Goal: Information Seeking & Learning: Find specific fact

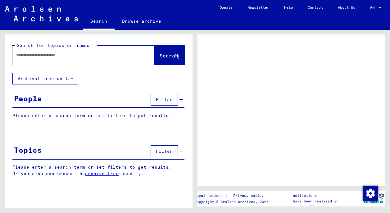
click at [57, 56] on input "text" at bounding box center [77, 55] width 123 height 7
type input "*"
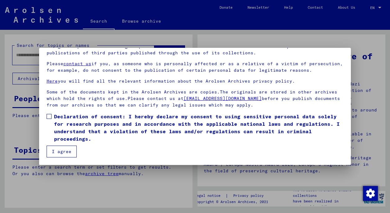
scroll to position [53, 0]
click at [50, 115] on span at bounding box center [49, 116] width 5 height 5
click at [58, 153] on button "I agree" at bounding box center [62, 152] width 30 height 12
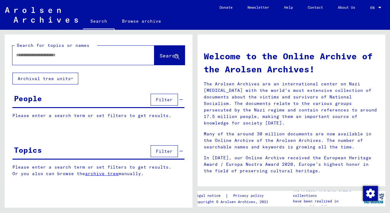
scroll to position [0, 0]
click at [46, 55] on input "text" at bounding box center [76, 55] width 120 height 7
click at [164, 52] on button "Search" at bounding box center [169, 55] width 30 height 19
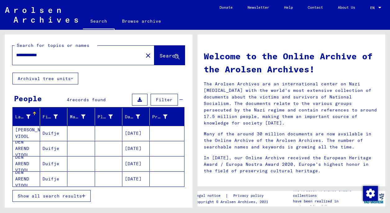
click at [131, 149] on mat-cell "[DATE]" at bounding box center [135, 148] width 27 height 15
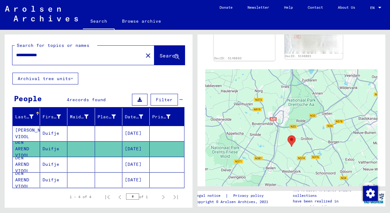
scroll to position [262, 0]
click at [104, 164] on mat-cell at bounding box center [108, 164] width 27 height 15
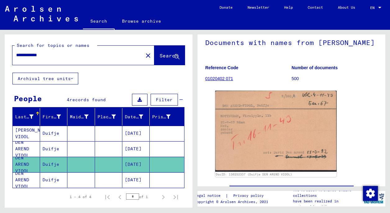
scroll to position [36, 0]
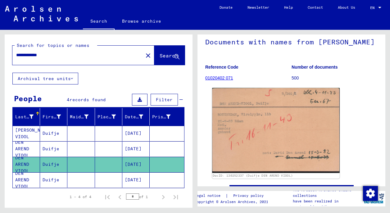
click at [272, 144] on img at bounding box center [276, 130] width 128 height 85
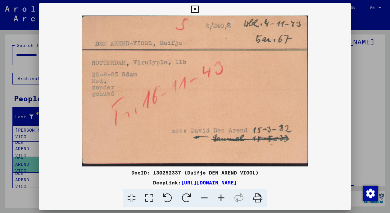
click at [199, 7] on icon at bounding box center [194, 9] width 7 height 7
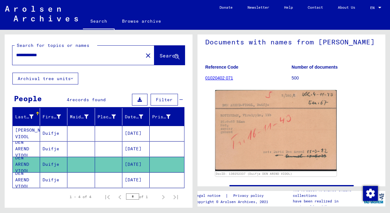
drag, startPoint x: 32, startPoint y: 54, endPoint x: 18, endPoint y: 56, distance: 14.3
click at [18, 56] on input "**********" at bounding box center [77, 55] width 123 height 7
click at [160, 54] on span "Search" at bounding box center [169, 56] width 19 height 6
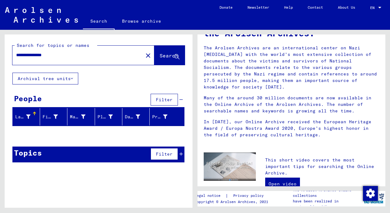
click at [19, 56] on input "**********" at bounding box center [76, 55] width 120 height 7
click at [160, 54] on span "Search" at bounding box center [169, 56] width 19 height 6
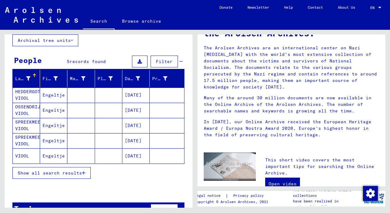
scroll to position [39, 0]
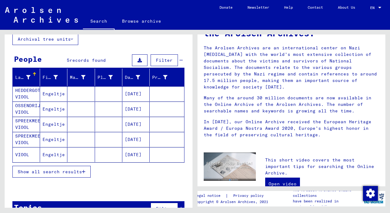
click at [136, 138] on mat-cell "[DATE]" at bounding box center [135, 139] width 27 height 15
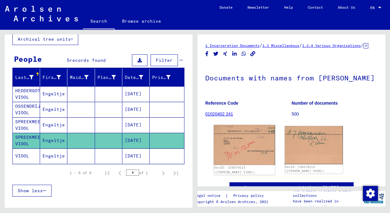
click at [241, 155] on img at bounding box center [244, 145] width 61 height 40
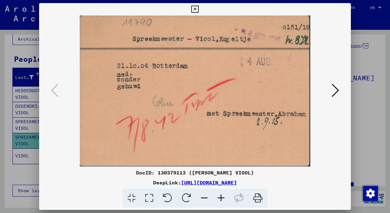
click at [336, 90] on icon at bounding box center [335, 90] width 7 height 15
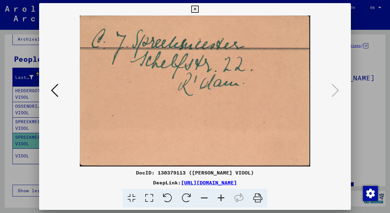
click at [199, 7] on icon at bounding box center [194, 9] width 7 height 7
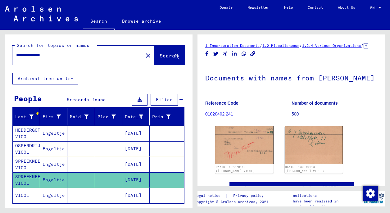
drag, startPoint x: 37, startPoint y: 55, endPoint x: 20, endPoint y: 56, distance: 17.4
click at [20, 56] on input "**********" at bounding box center [77, 55] width 123 height 7
click at [160, 53] on span "Search" at bounding box center [169, 56] width 19 height 6
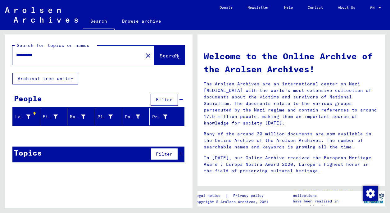
drag, startPoint x: 25, startPoint y: 55, endPoint x: 16, endPoint y: 55, distance: 8.1
click at [16, 55] on input "*********" at bounding box center [76, 55] width 120 height 7
click at [160, 53] on span "Search" at bounding box center [169, 56] width 19 height 6
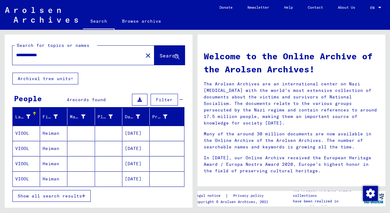
click at [134, 146] on mat-cell "[DATE]" at bounding box center [135, 148] width 27 height 15
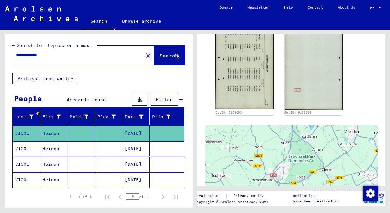
scroll to position [103, 0]
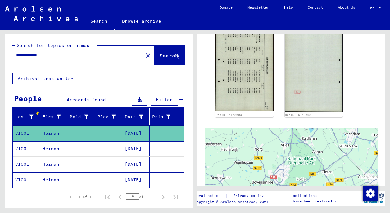
click at [110, 180] on mat-cell at bounding box center [108, 179] width 27 height 15
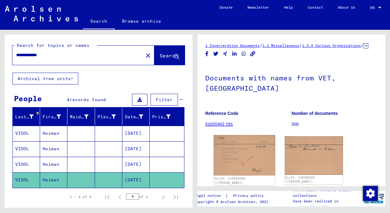
click at [248, 156] on img at bounding box center [244, 155] width 61 height 40
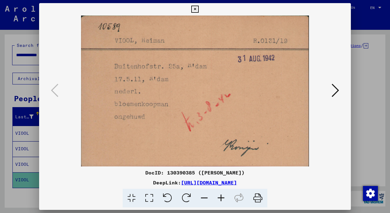
click at [336, 90] on icon at bounding box center [335, 90] width 7 height 15
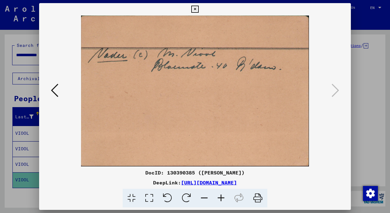
click at [238, 102] on img at bounding box center [195, 91] width 270 height 151
click at [199, 8] on icon at bounding box center [194, 9] width 7 height 7
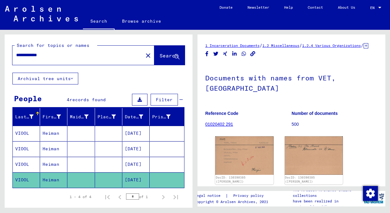
click at [138, 149] on mat-cell "[DATE]" at bounding box center [135, 148] width 27 height 15
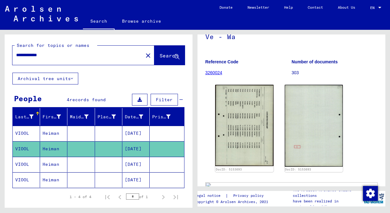
scroll to position [67, 0]
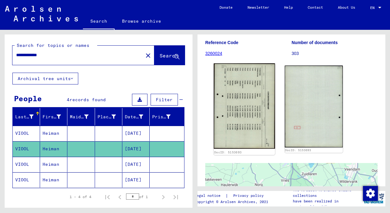
click at [247, 106] on img at bounding box center [244, 105] width 61 height 85
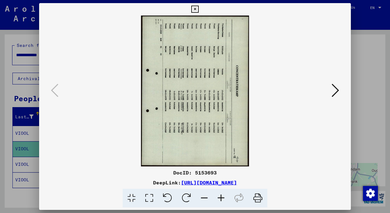
click at [168, 198] on icon at bounding box center [167, 198] width 19 height 19
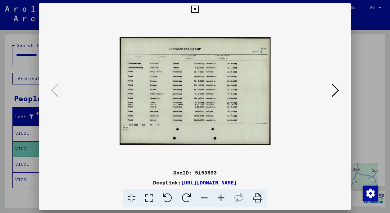
click at [199, 8] on icon at bounding box center [194, 9] width 7 height 7
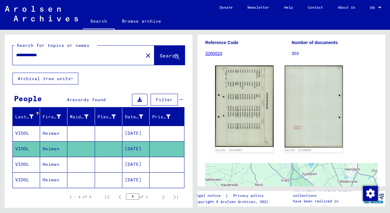
click at [134, 132] on mat-cell "[DATE]" at bounding box center [135, 133] width 27 height 15
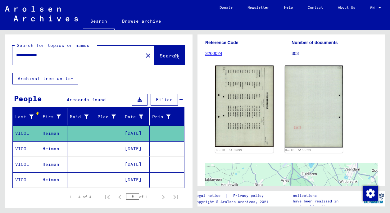
click at [134, 132] on mat-cell "[DATE]" at bounding box center [135, 133] width 27 height 15
click at [136, 165] on mat-cell "[DATE]" at bounding box center [135, 164] width 27 height 15
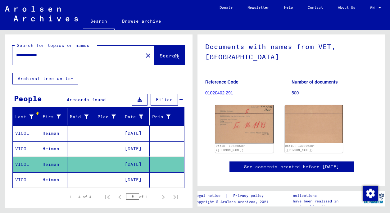
scroll to position [19, 0]
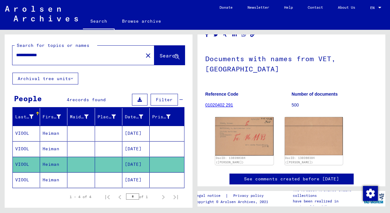
click at [129, 132] on mat-cell "[DATE]" at bounding box center [135, 133] width 27 height 15
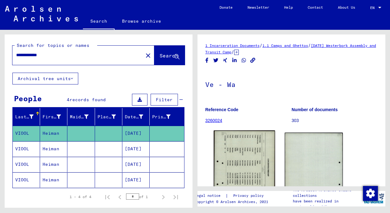
click at [238, 156] on img at bounding box center [244, 172] width 61 height 85
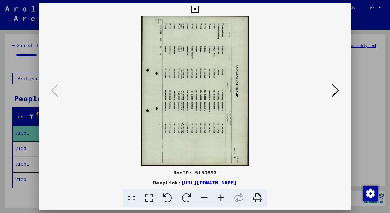
click at [168, 194] on icon at bounding box center [167, 198] width 19 height 19
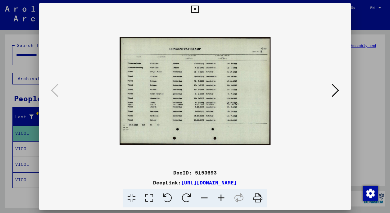
click at [199, 9] on icon at bounding box center [194, 9] width 7 height 7
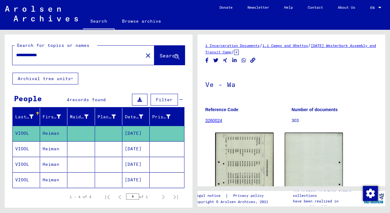
drag, startPoint x: 32, startPoint y: 55, endPoint x: 20, endPoint y: 55, distance: 12.1
click at [20, 55] on input "**********" at bounding box center [77, 55] width 123 height 7
click at [165, 55] on span "Search" at bounding box center [169, 56] width 19 height 6
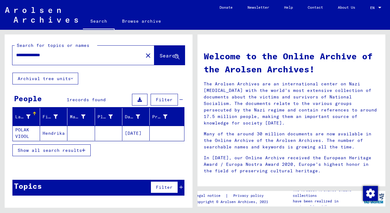
click at [133, 133] on mat-cell "[DATE]" at bounding box center [135, 133] width 27 height 15
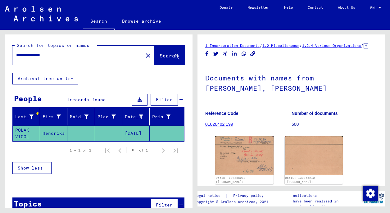
drag, startPoint x: 38, startPoint y: 56, endPoint x: 17, endPoint y: 55, distance: 21.1
click at [17, 55] on input "**********" at bounding box center [77, 55] width 123 height 7
click at [160, 53] on span "Search" at bounding box center [169, 56] width 19 height 6
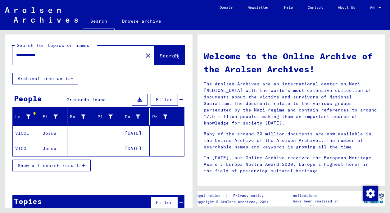
click at [135, 133] on mat-cell "[DATE]" at bounding box center [135, 133] width 27 height 15
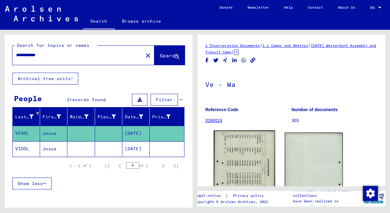
click at [241, 161] on img at bounding box center [244, 172] width 61 height 85
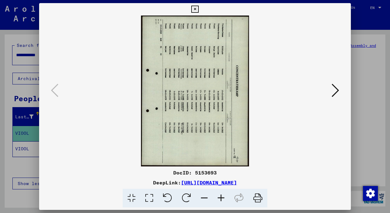
click at [168, 199] on icon at bounding box center [167, 198] width 19 height 19
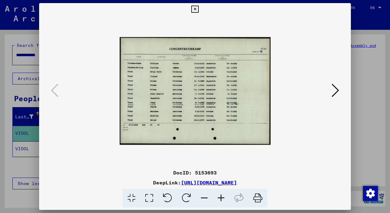
click at [199, 6] on icon at bounding box center [194, 9] width 7 height 7
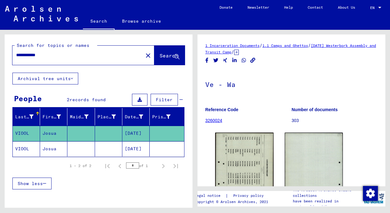
click at [134, 150] on mat-cell "[DATE]" at bounding box center [135, 148] width 27 height 15
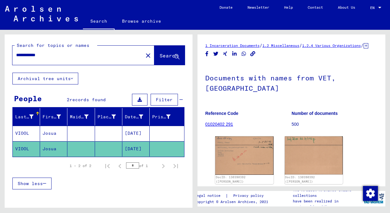
drag, startPoint x: 29, startPoint y: 56, endPoint x: 19, endPoint y: 55, distance: 10.3
click at [19, 55] on input "**********" at bounding box center [77, 55] width 123 height 7
click at [163, 53] on span "Search" at bounding box center [169, 56] width 19 height 6
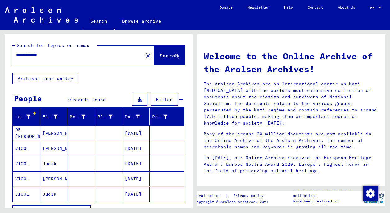
click at [134, 132] on mat-cell "[DATE]" at bounding box center [135, 133] width 27 height 15
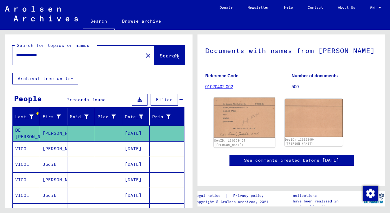
scroll to position [69, 0]
click at [244, 98] on img at bounding box center [244, 118] width 61 height 40
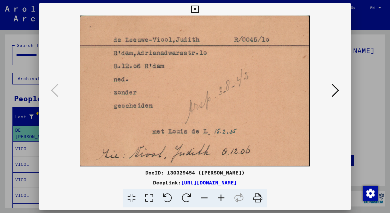
click at [199, 7] on icon at bounding box center [194, 9] width 7 height 7
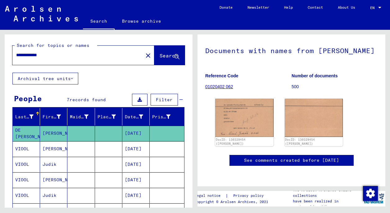
click at [136, 179] on mat-cell "[DATE]" at bounding box center [135, 179] width 27 height 15
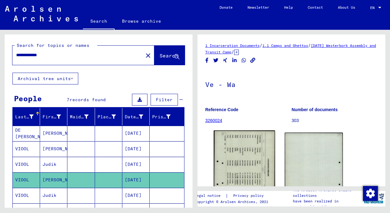
click at [237, 162] on img at bounding box center [244, 172] width 61 height 85
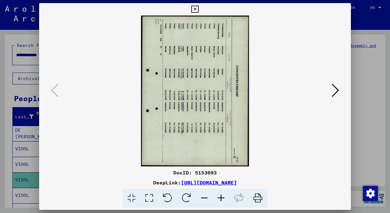
click at [168, 198] on icon at bounding box center [167, 198] width 19 height 19
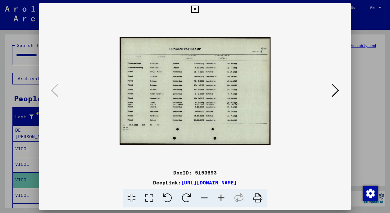
click at [199, 8] on icon at bounding box center [194, 9] width 7 height 7
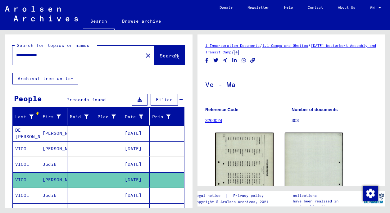
drag, startPoint x: 32, startPoint y: 54, endPoint x: 16, endPoint y: 55, distance: 16.5
click at [16, 55] on div "**********" at bounding box center [75, 55] width 127 height 14
click at [166, 54] on span "Search" at bounding box center [169, 56] width 19 height 6
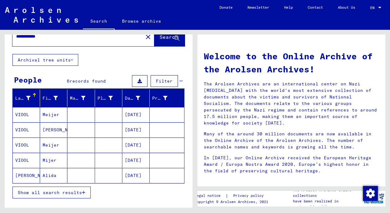
scroll to position [23, 0]
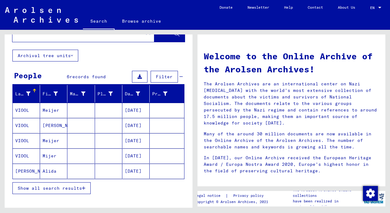
click at [134, 123] on mat-cell "[DATE]" at bounding box center [135, 125] width 27 height 15
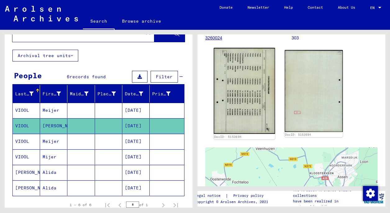
scroll to position [81, 0]
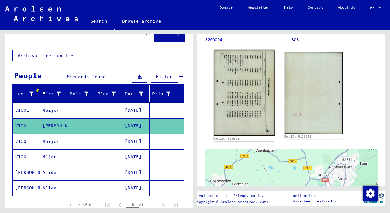
click at [243, 88] on img at bounding box center [244, 93] width 61 height 86
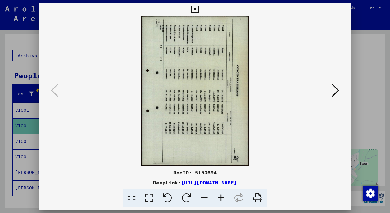
click at [166, 197] on icon at bounding box center [167, 198] width 19 height 19
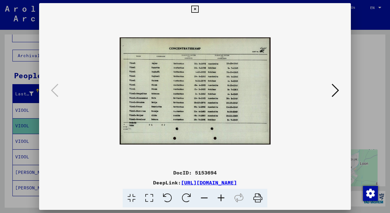
click at [199, 10] on icon at bounding box center [194, 9] width 7 height 7
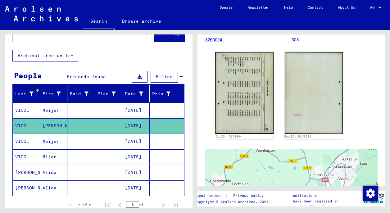
click at [129, 156] on mat-cell "[DATE]" at bounding box center [135, 156] width 27 height 15
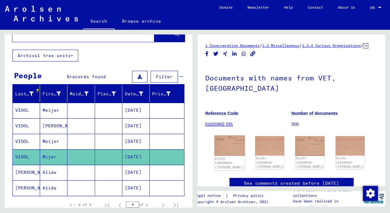
click at [226, 140] on img at bounding box center [230, 146] width 30 height 21
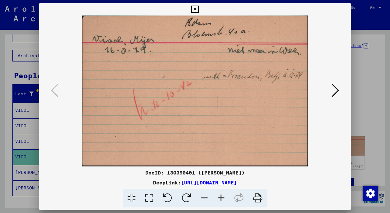
click at [336, 90] on icon at bounding box center [335, 90] width 7 height 15
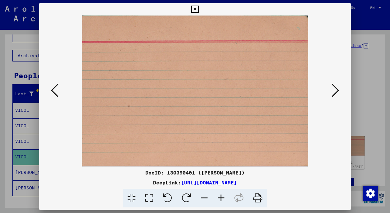
click at [336, 90] on icon at bounding box center [335, 90] width 7 height 15
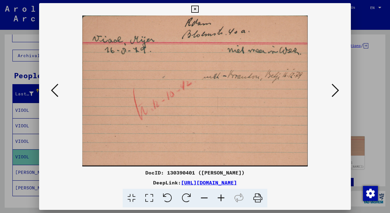
click at [334, 88] on icon at bounding box center [335, 90] width 7 height 15
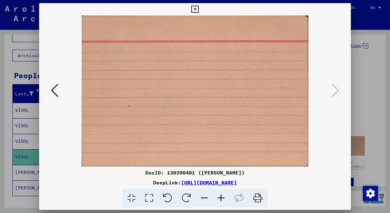
click at [199, 11] on icon at bounding box center [194, 9] width 7 height 7
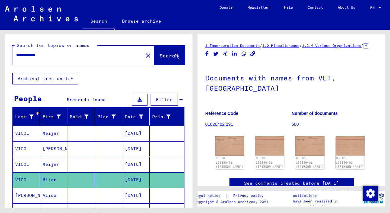
drag, startPoint x: 30, startPoint y: 55, endPoint x: 17, endPoint y: 55, distance: 12.1
click at [17, 55] on input "**********" at bounding box center [77, 55] width 123 height 7
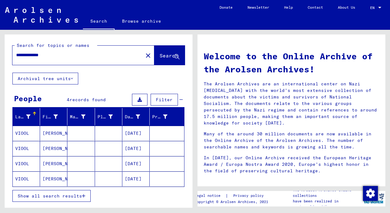
click at [134, 147] on mat-cell "[DATE]" at bounding box center [135, 148] width 27 height 15
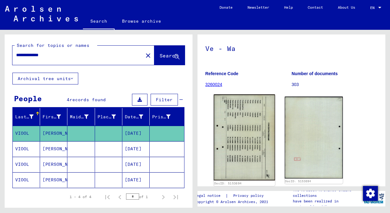
scroll to position [42, 0]
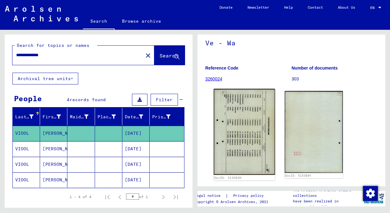
click at [246, 131] on img at bounding box center [244, 132] width 61 height 86
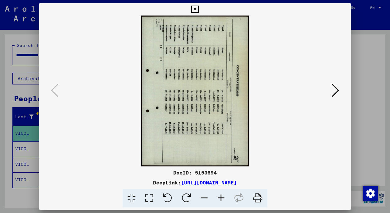
click at [199, 9] on icon at bounding box center [194, 9] width 7 height 7
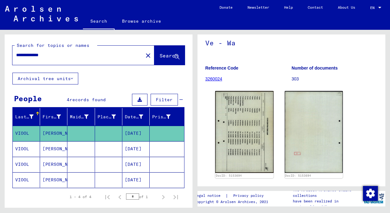
click at [132, 162] on mat-cell "[DATE]" at bounding box center [135, 164] width 27 height 15
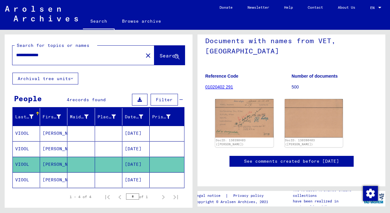
scroll to position [39, 0]
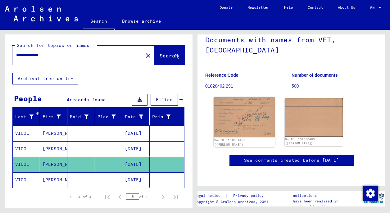
click at [254, 108] on img at bounding box center [244, 117] width 61 height 40
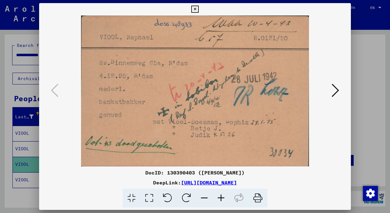
click at [199, 9] on icon at bounding box center [194, 9] width 7 height 7
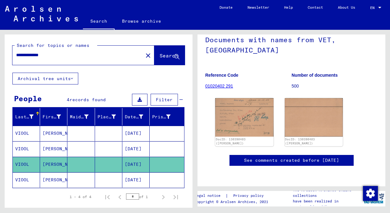
drag, startPoint x: 35, startPoint y: 56, endPoint x: 17, endPoint y: 55, distance: 18.4
click at [17, 55] on input "**********" at bounding box center [77, 55] width 123 height 7
click at [160, 54] on span "Search" at bounding box center [169, 56] width 19 height 6
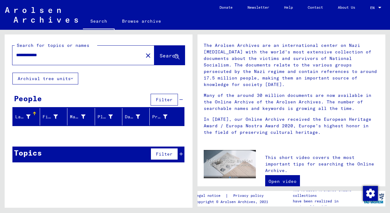
drag, startPoint x: 48, startPoint y: 54, endPoint x: 17, endPoint y: 54, distance: 31.1
click at [17, 54] on input "**********" at bounding box center [76, 55] width 120 height 7
click at [160, 53] on span "Search" at bounding box center [169, 56] width 19 height 6
click at [70, 55] on input "**********" at bounding box center [76, 55] width 120 height 7
click at [160, 53] on span "Search" at bounding box center [169, 56] width 19 height 6
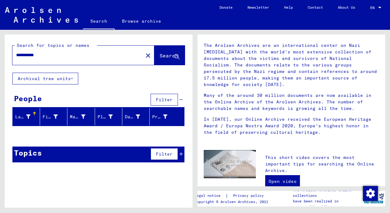
drag, startPoint x: 46, startPoint y: 55, endPoint x: 16, endPoint y: 55, distance: 30.1
click at [16, 55] on input "**********" at bounding box center [76, 55] width 120 height 7
click at [160, 54] on span "Search" at bounding box center [169, 56] width 19 height 6
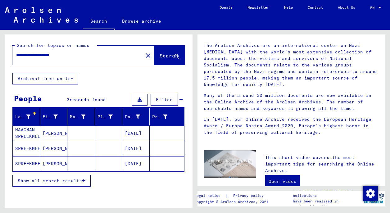
click at [130, 162] on mat-cell "[DATE]" at bounding box center [135, 163] width 27 height 15
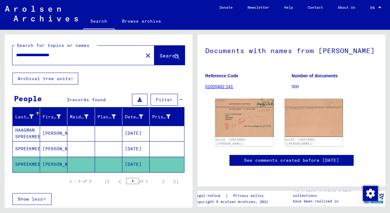
drag, startPoint x: 74, startPoint y: 55, endPoint x: 17, endPoint y: 55, distance: 57.2
click at [17, 55] on input "**********" at bounding box center [77, 55] width 123 height 7
click at [169, 57] on span "Search" at bounding box center [169, 56] width 19 height 6
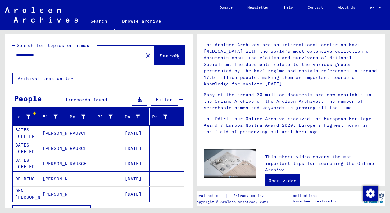
drag, startPoint x: 48, startPoint y: 56, endPoint x: 17, endPoint y: 55, distance: 31.4
click at [17, 55] on input "**********" at bounding box center [76, 55] width 120 height 7
type input "*"
click at [160, 53] on span "Search" at bounding box center [169, 56] width 19 height 6
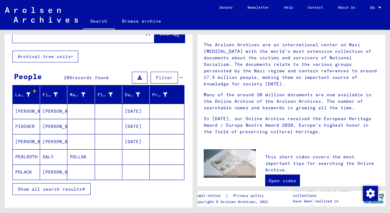
scroll to position [27, 0]
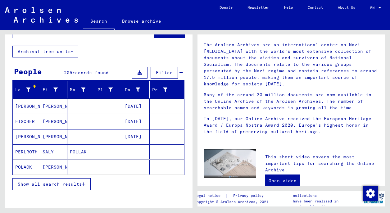
click at [58, 166] on mat-cell "[PERSON_NAME]" at bounding box center [53, 167] width 27 height 15
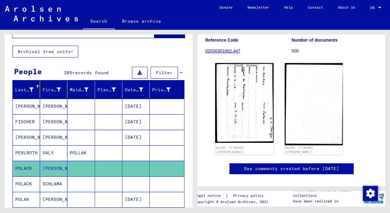
scroll to position [89, 0]
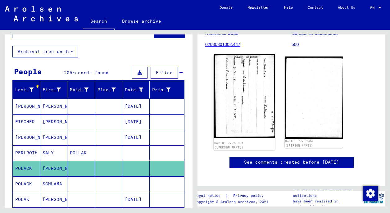
click at [248, 89] on img at bounding box center [244, 96] width 61 height 84
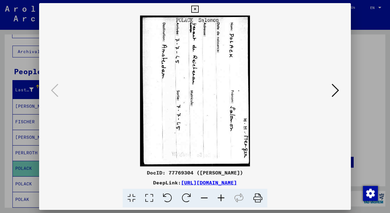
click at [169, 199] on icon at bounding box center [167, 198] width 19 height 19
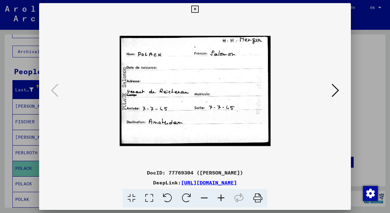
click at [336, 89] on icon at bounding box center [335, 90] width 7 height 15
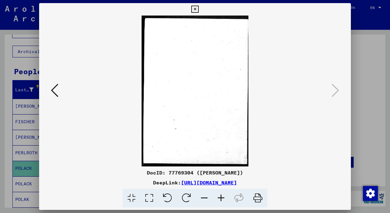
click at [199, 9] on icon at bounding box center [194, 9] width 7 height 7
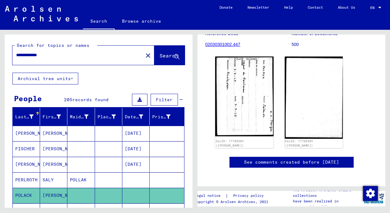
scroll to position [0, 0]
drag, startPoint x: 35, startPoint y: 55, endPoint x: 16, endPoint y: 55, distance: 19.0
click at [16, 55] on div "**********" at bounding box center [75, 55] width 127 height 14
click at [160, 56] on span "Search" at bounding box center [169, 56] width 19 height 6
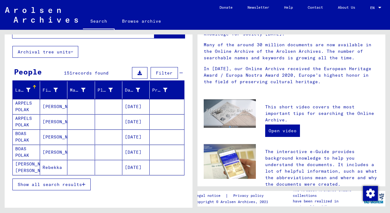
scroll to position [29, 0]
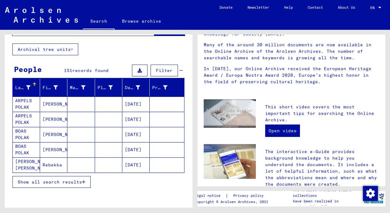
click at [71, 180] on span "Show all search results" at bounding box center [50, 182] width 64 height 6
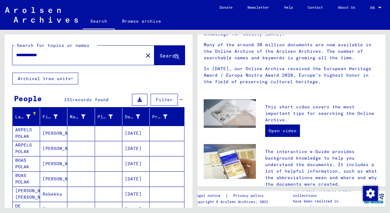
scroll to position [0, 0]
drag, startPoint x: 56, startPoint y: 55, endPoint x: 13, endPoint y: 55, distance: 42.9
click at [13, 55] on div "**********" at bounding box center [73, 55] width 123 height 14
click at [160, 57] on span "Search" at bounding box center [169, 56] width 19 height 6
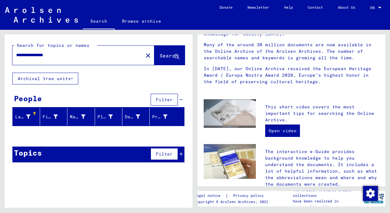
click at [56, 56] on input "**********" at bounding box center [76, 55] width 120 height 7
click at [160, 56] on span "Search" at bounding box center [169, 56] width 19 height 6
click at [48, 54] on input "**********" at bounding box center [76, 55] width 120 height 7
click at [163, 52] on button "Search" at bounding box center [169, 55] width 30 height 19
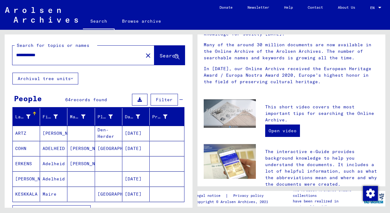
click at [51, 56] on input "**********" at bounding box center [76, 55] width 120 height 7
click at [32, 55] on input "**********" at bounding box center [76, 55] width 120 height 7
click at [161, 56] on span "Search" at bounding box center [169, 56] width 19 height 6
drag, startPoint x: 49, startPoint y: 54, endPoint x: 15, endPoint y: 53, distance: 34.2
click at [15, 53] on div "**********" at bounding box center [73, 55] width 123 height 14
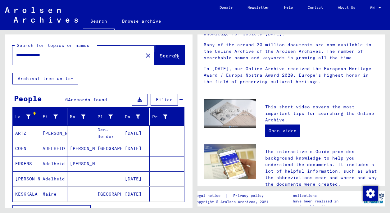
click at [163, 53] on span "Search" at bounding box center [169, 56] width 19 height 6
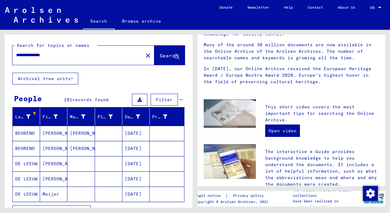
drag, startPoint x: 29, startPoint y: 55, endPoint x: 16, endPoint y: 54, distance: 12.1
click at [16, 54] on input "**********" at bounding box center [76, 55] width 120 height 7
click at [160, 56] on span "Search" at bounding box center [169, 56] width 19 height 6
drag, startPoint x: 57, startPoint y: 54, endPoint x: 17, endPoint y: 56, distance: 40.7
click at [17, 56] on input "**********" at bounding box center [76, 55] width 120 height 7
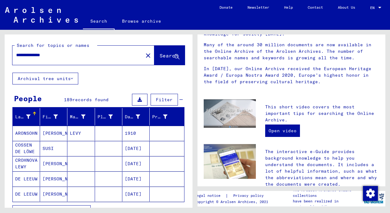
click at [164, 53] on span "Search" at bounding box center [169, 56] width 19 height 6
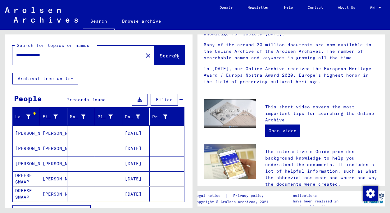
click at [59, 55] on input "**********" at bounding box center [76, 55] width 120 height 7
click at [163, 55] on span "Search" at bounding box center [169, 56] width 19 height 6
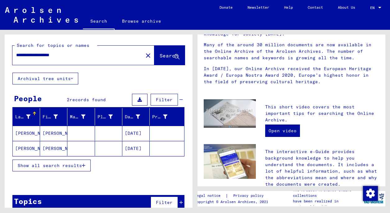
click at [132, 132] on mat-cell "[DATE]" at bounding box center [135, 133] width 27 height 15
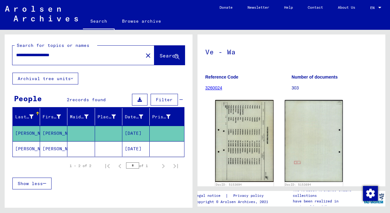
scroll to position [59, 0]
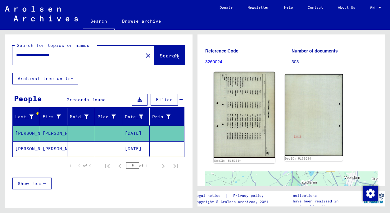
click at [245, 121] on img at bounding box center [244, 115] width 61 height 86
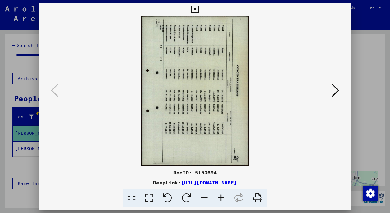
click at [199, 10] on icon at bounding box center [194, 9] width 7 height 7
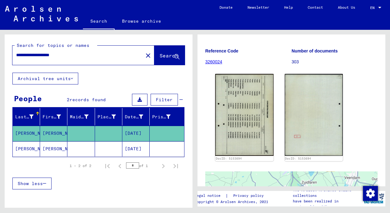
click at [136, 149] on mat-cell "[DATE]" at bounding box center [135, 148] width 27 height 15
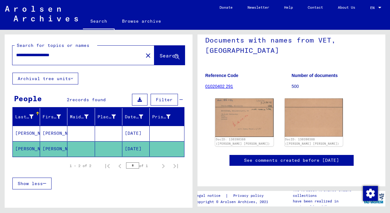
scroll to position [59, 0]
click at [242, 97] on img at bounding box center [244, 117] width 61 height 40
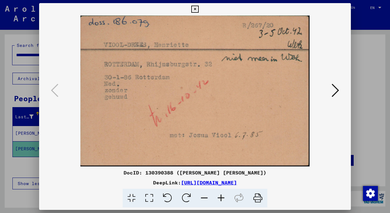
click at [199, 9] on icon at bounding box center [194, 9] width 7 height 7
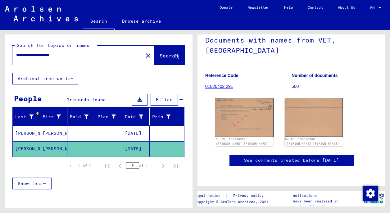
drag, startPoint x: 74, startPoint y: 55, endPoint x: 15, endPoint y: 55, distance: 58.7
click at [15, 55] on div "**********" at bounding box center [75, 55] width 127 height 14
drag, startPoint x: 15, startPoint y: 55, endPoint x: 155, endPoint y: 54, distance: 139.8
click at [160, 54] on span "Search" at bounding box center [169, 56] width 19 height 6
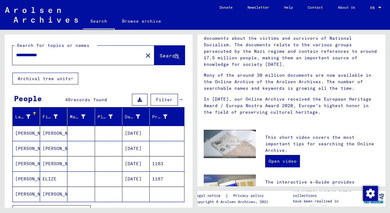
drag, startPoint x: 56, startPoint y: 56, endPoint x: 12, endPoint y: 55, distance: 43.5
click at [12, 55] on div "**********" at bounding box center [99, 53] width 188 height 38
click at [29, 55] on input "**********" at bounding box center [76, 55] width 120 height 7
click at [160, 53] on span "Search" at bounding box center [169, 56] width 19 height 6
click at [27, 56] on input "**********" at bounding box center [76, 55] width 120 height 7
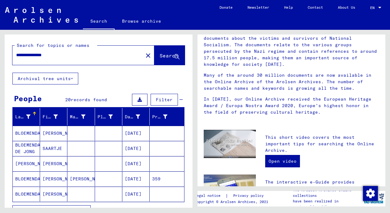
click at [165, 53] on span "Search" at bounding box center [169, 56] width 19 height 6
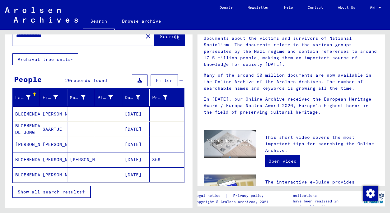
scroll to position [22, 0]
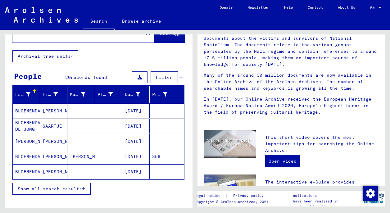
click at [99, 156] on mat-cell at bounding box center [108, 156] width 27 height 15
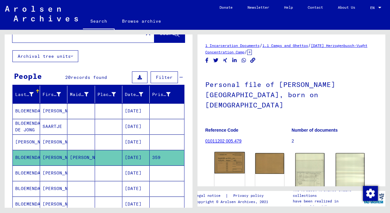
click at [230, 152] on img at bounding box center [230, 163] width 30 height 22
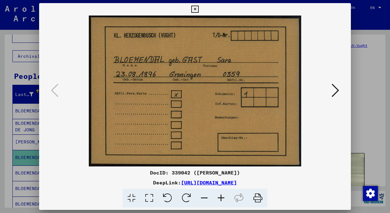
click at [336, 90] on icon at bounding box center [335, 90] width 7 height 15
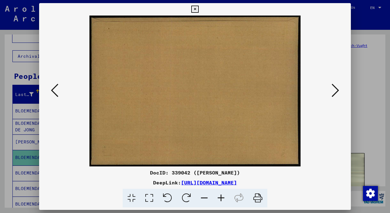
click at [336, 90] on icon at bounding box center [335, 90] width 7 height 15
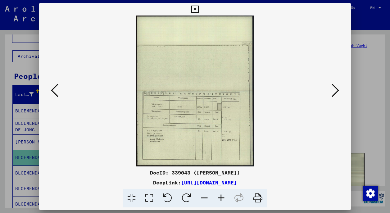
click at [336, 90] on icon at bounding box center [335, 90] width 7 height 15
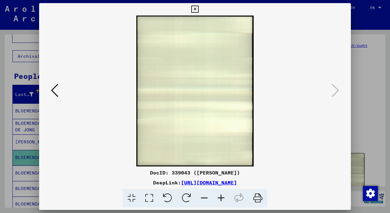
click at [52, 90] on icon at bounding box center [54, 90] width 7 height 15
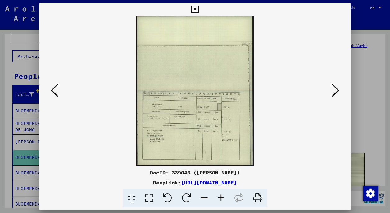
click at [199, 8] on icon at bounding box center [194, 9] width 7 height 7
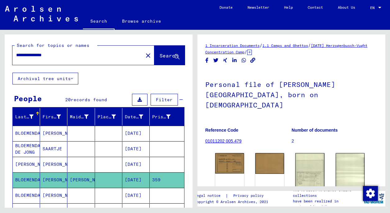
drag, startPoint x: 61, startPoint y: 54, endPoint x: 17, endPoint y: 54, distance: 43.5
click at [17, 54] on input "**********" at bounding box center [77, 55] width 123 height 7
click at [161, 60] on button "Search" at bounding box center [169, 55] width 30 height 19
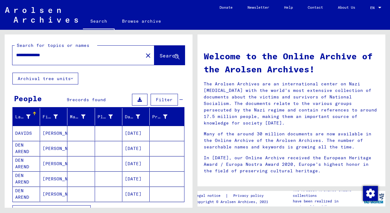
click at [130, 162] on mat-cell "[DATE]" at bounding box center [135, 163] width 27 height 15
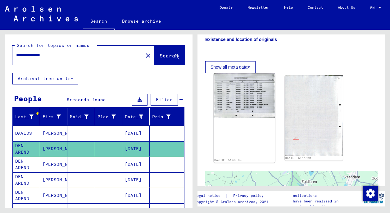
scroll to position [159, 0]
click at [237, 95] on img at bounding box center [244, 96] width 61 height 44
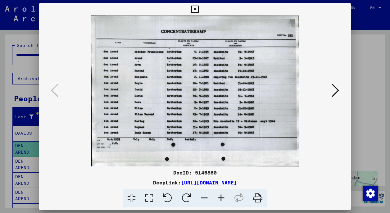
click at [199, 9] on icon at bounding box center [194, 9] width 7 height 7
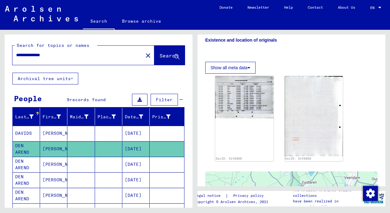
click at [105, 164] on mat-cell at bounding box center [108, 164] width 27 height 15
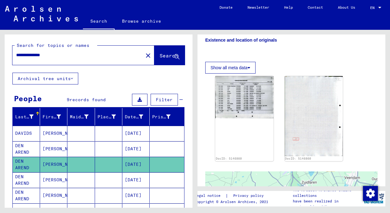
click at [107, 179] on mat-cell at bounding box center [108, 179] width 27 height 15
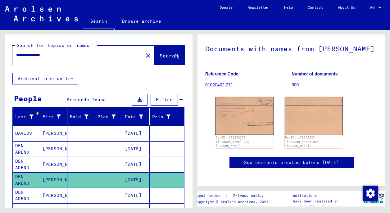
scroll to position [30, 0]
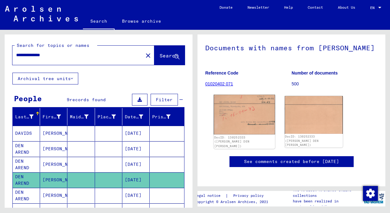
click at [245, 120] on img at bounding box center [244, 115] width 61 height 40
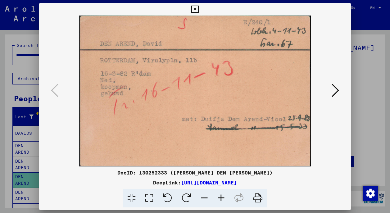
click at [199, 10] on icon at bounding box center [194, 9] width 7 height 7
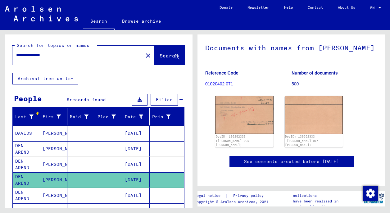
drag, startPoint x: 59, startPoint y: 56, endPoint x: 16, endPoint y: 55, distance: 43.8
click at [16, 55] on div "**********" at bounding box center [75, 55] width 127 height 14
click at [160, 52] on button "Search" at bounding box center [169, 55] width 30 height 19
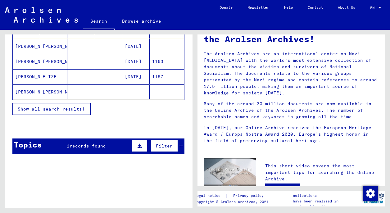
scroll to position [102, 0]
click at [87, 145] on span "records found" at bounding box center [88, 146] width 36 height 6
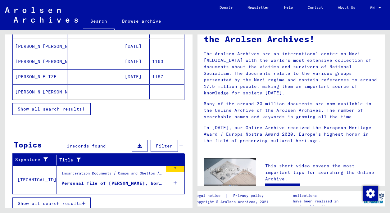
click at [106, 182] on div "Personal file of [PERSON_NAME], born on [DEMOGRAPHIC_DATA]" at bounding box center [112, 183] width 101 height 7
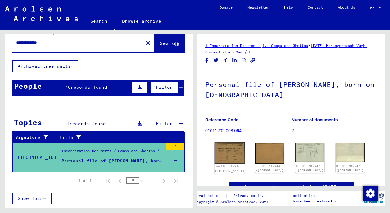
click at [230, 150] on img at bounding box center [230, 153] width 30 height 22
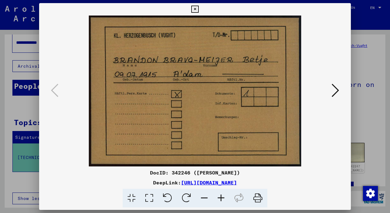
click at [337, 90] on icon at bounding box center [335, 90] width 7 height 15
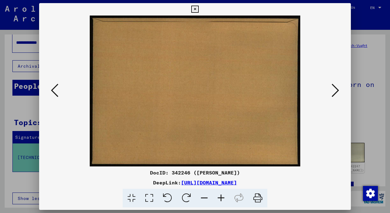
click at [338, 91] on icon at bounding box center [335, 90] width 7 height 15
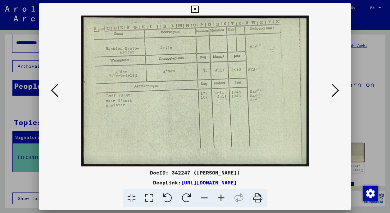
click at [338, 88] on icon at bounding box center [335, 90] width 7 height 15
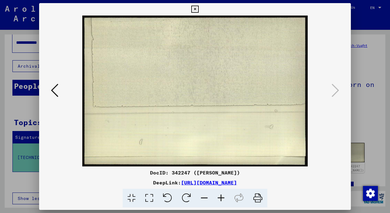
click at [199, 7] on icon at bounding box center [194, 9] width 7 height 7
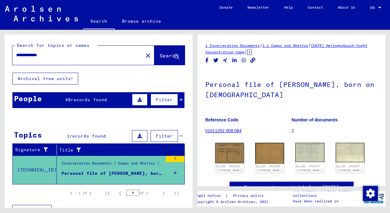
drag, startPoint x: 53, startPoint y: 55, endPoint x: 17, endPoint y: 55, distance: 35.7
click at [17, 55] on input "**********" at bounding box center [77, 55] width 123 height 7
type input "**********"
click at [160, 54] on span "Search" at bounding box center [169, 56] width 19 height 6
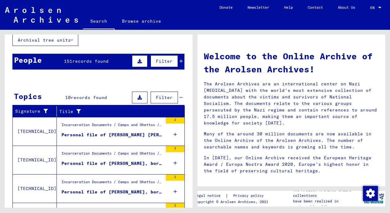
scroll to position [48, 0]
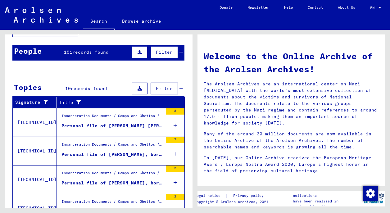
click at [88, 126] on div "Personal file of [PERSON_NAME] [PERSON_NAME], born on [DEMOGRAPHIC_DATA]" at bounding box center [112, 126] width 101 height 7
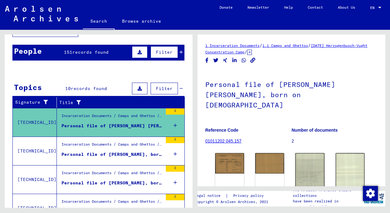
click at [90, 147] on div "Incarceration Documents / Camps and Ghettos / Herzogenbusch-Vught Concentration…" at bounding box center [112, 146] width 101 height 9
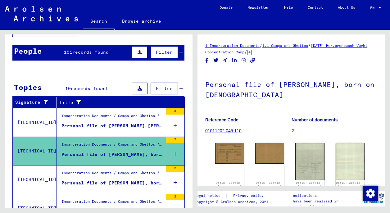
click at [94, 180] on div "Personal file of [PERSON_NAME], born on [DEMOGRAPHIC_DATA]" at bounding box center [112, 183] width 101 height 7
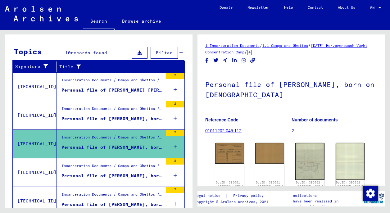
scroll to position [89, 0]
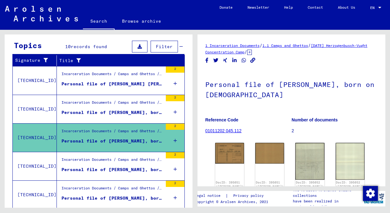
click at [98, 164] on div "Incarceration Documents / Camps and Ghettos / Herzogenbusch-Vught Concentration…" at bounding box center [112, 161] width 101 height 9
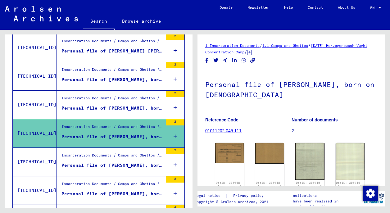
scroll to position [126, 0]
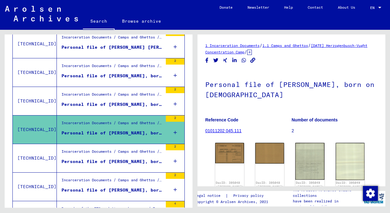
click at [98, 164] on div "Personal file of [PERSON_NAME], born on [DEMOGRAPHIC_DATA]" at bounding box center [112, 161] width 101 height 7
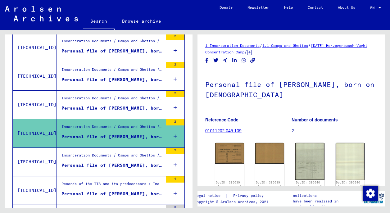
scroll to position [156, 0]
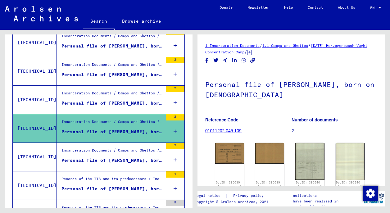
click at [98, 159] on div "Personal file of [PERSON_NAME], born on [DEMOGRAPHIC_DATA]" at bounding box center [112, 160] width 101 height 7
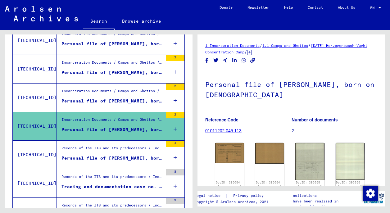
click at [98, 159] on div "Personal file of [PERSON_NAME], born on [DEMOGRAPHIC_DATA]" at bounding box center [112, 158] width 101 height 7
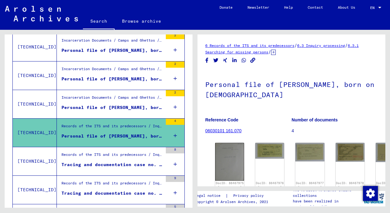
scroll to position [215, 0]
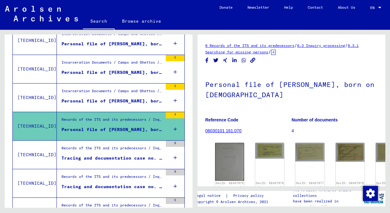
click at [98, 159] on div "Tracing and documentation case no. 218.816 for [DEMOGRAPHIC_DATA][PERSON_NAME] …" at bounding box center [112, 158] width 101 height 7
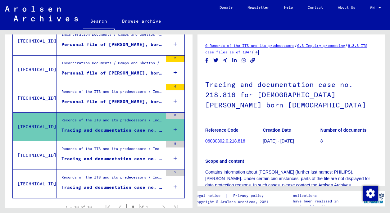
scroll to position [245, 0]
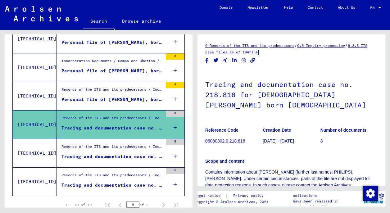
click at [98, 159] on div "Tracing and documentation case no. 238.800 for [DEMOGRAPHIC_DATA][PERSON_NAME] …" at bounding box center [112, 156] width 101 height 7
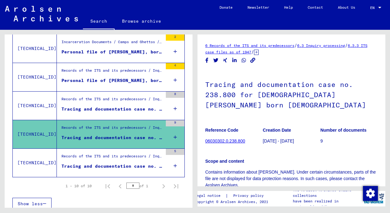
scroll to position [267, 0]
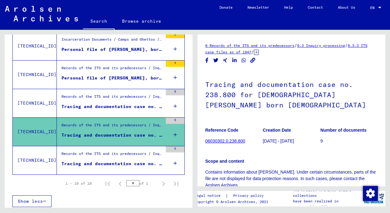
click at [98, 159] on div "Records of the ITS and its predecessors / Inquiry processing / ITS case files a…" at bounding box center [112, 155] width 101 height 9
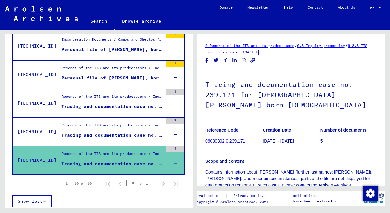
click at [82, 70] on div "Records of the ITS and its predecessors / Inquiry processing / Searching for mi…" at bounding box center [112, 69] width 101 height 9
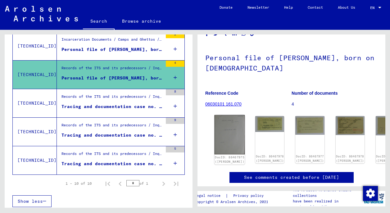
click at [230, 124] on img at bounding box center [230, 134] width 30 height 39
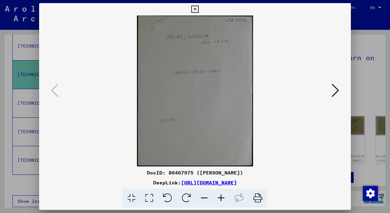
click at [337, 90] on icon at bounding box center [335, 90] width 7 height 15
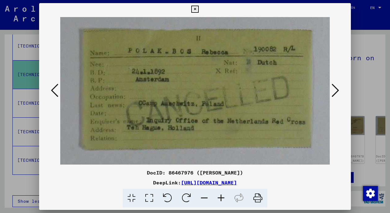
click at [337, 90] on icon at bounding box center [335, 90] width 7 height 15
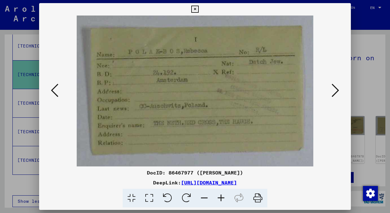
click at [337, 90] on icon at bounding box center [335, 90] width 7 height 15
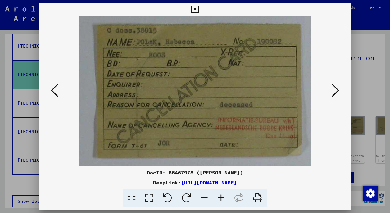
click at [337, 90] on icon at bounding box center [335, 90] width 7 height 15
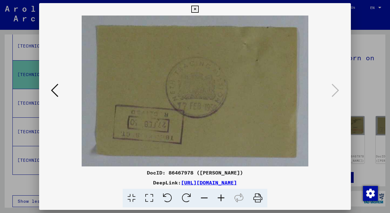
click at [199, 10] on icon at bounding box center [194, 9] width 7 height 7
